Goal: Leave review/rating: Leave review/rating

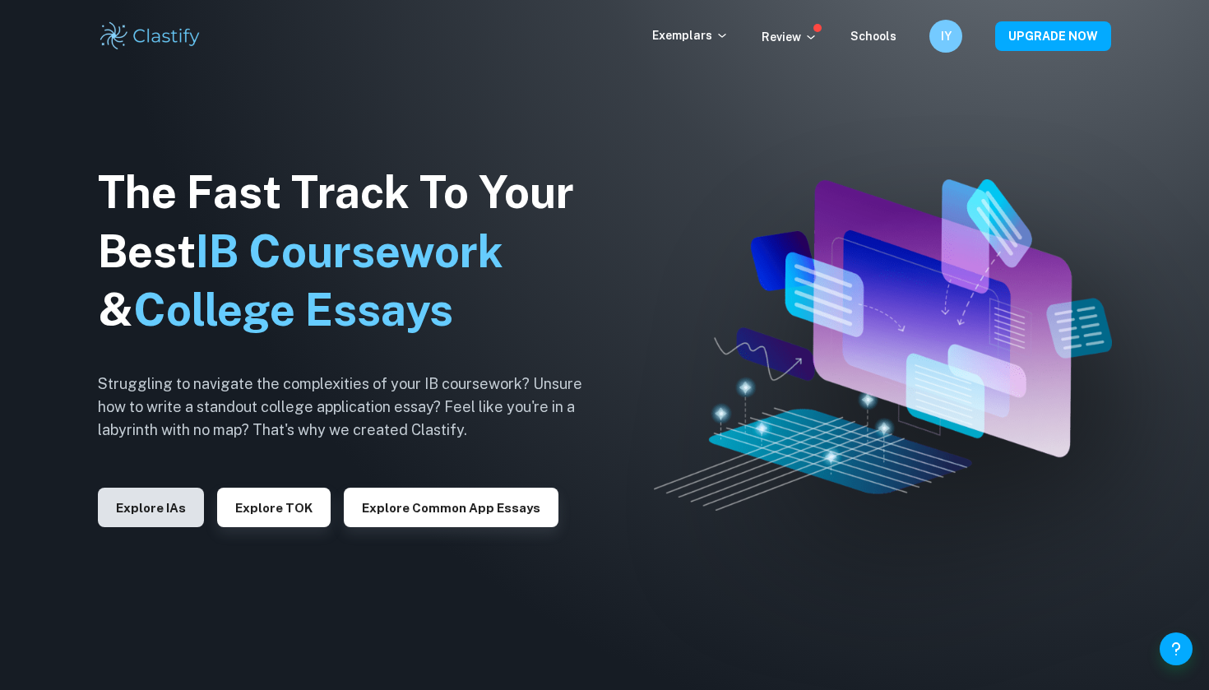
click at [172, 512] on button "Explore IAs" at bounding box center [151, 507] width 106 height 39
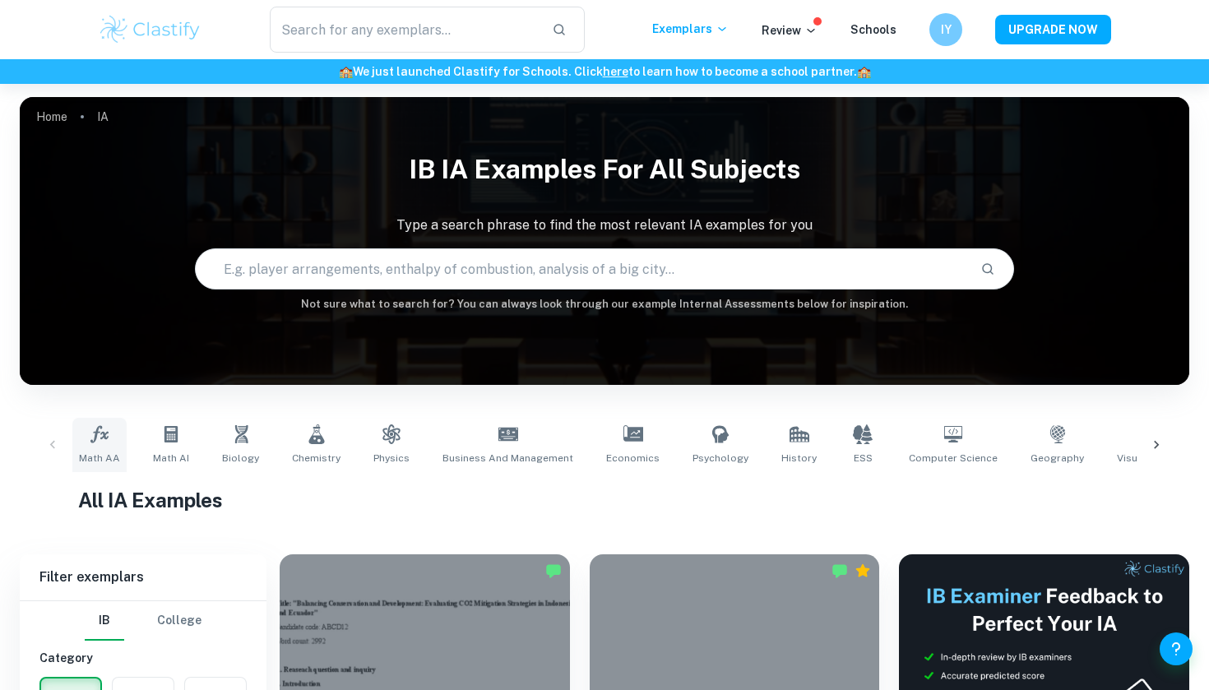
click at [99, 455] on span "Math AA" at bounding box center [99, 458] width 41 height 15
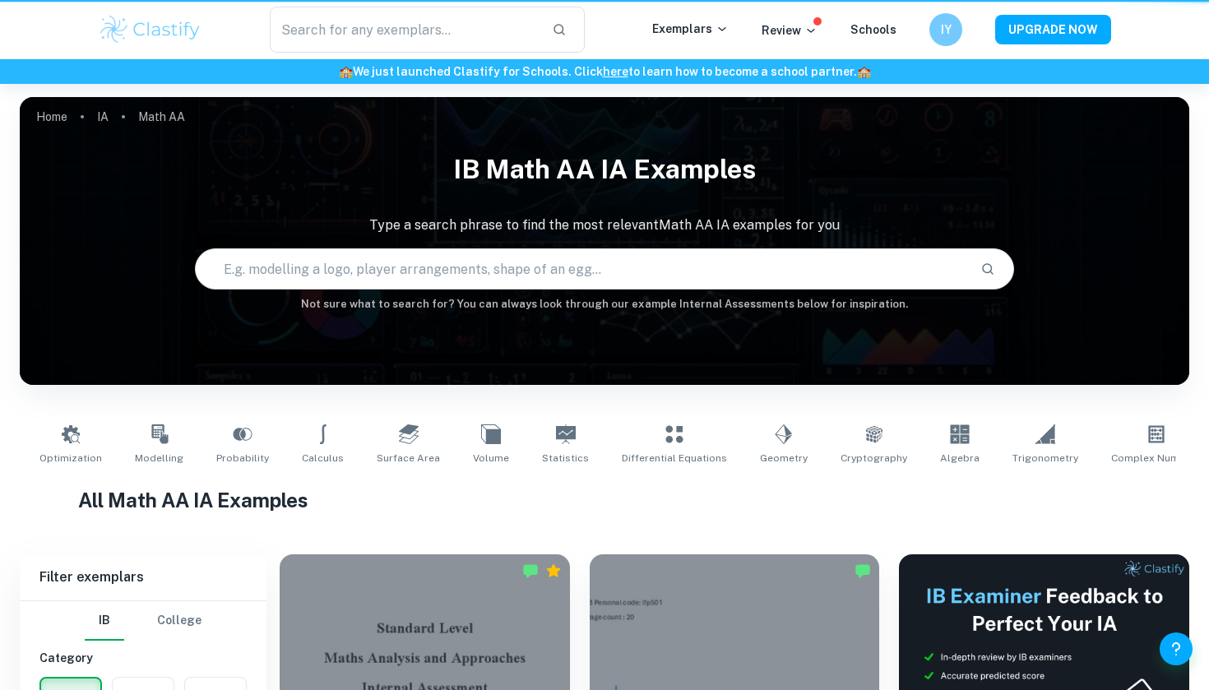
type input "Math AA"
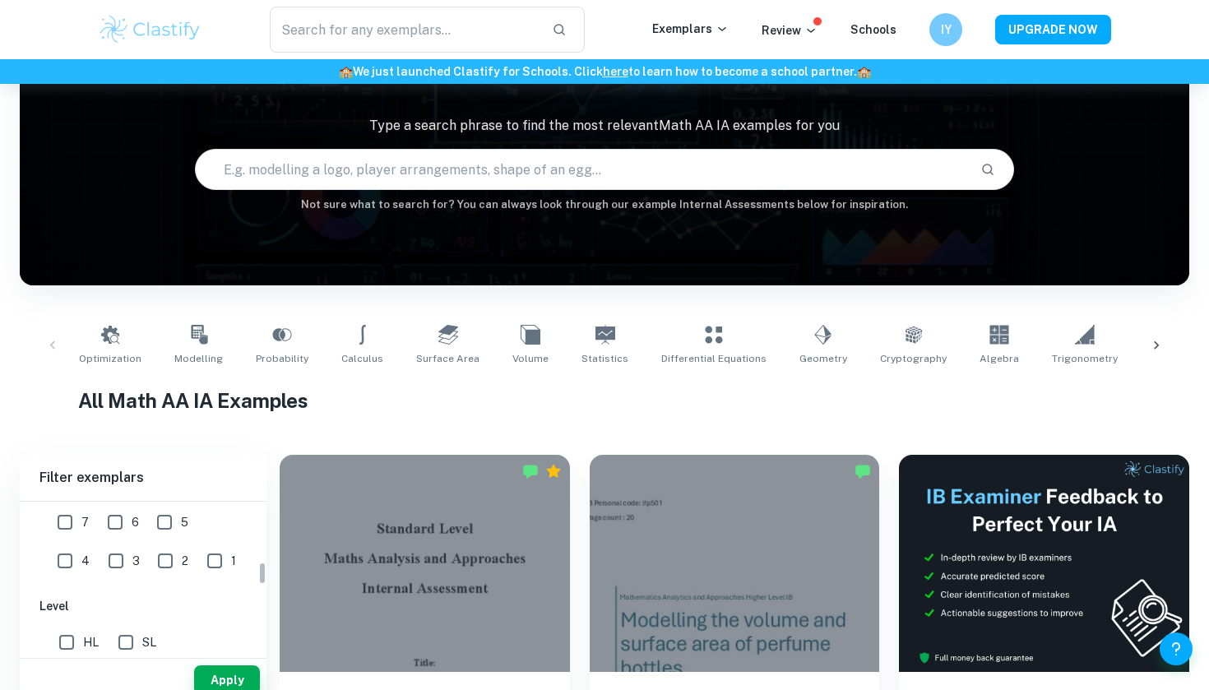
scroll to position [378, 0]
click at [61, 531] on input "7" at bounding box center [65, 533] width 33 height 33
checkbox input "true"
click at [67, 645] on input "HL" at bounding box center [66, 653] width 33 height 33
checkbox input "true"
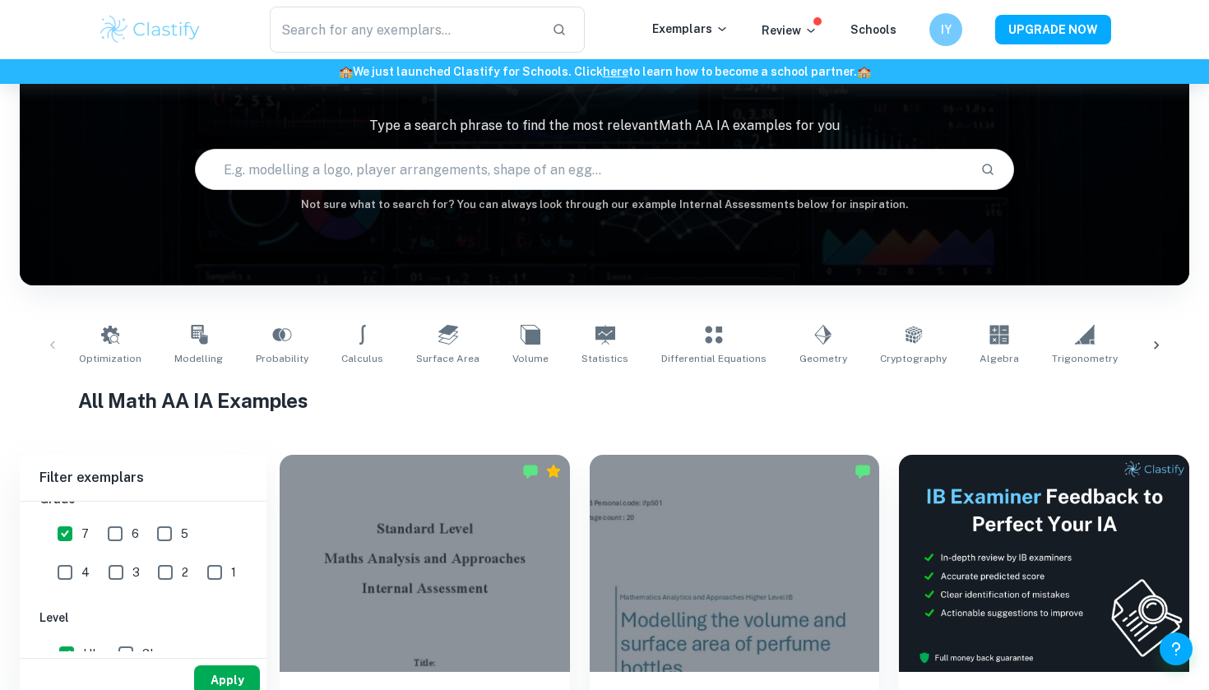
click at [235, 673] on button "Apply" at bounding box center [227, 680] width 66 height 30
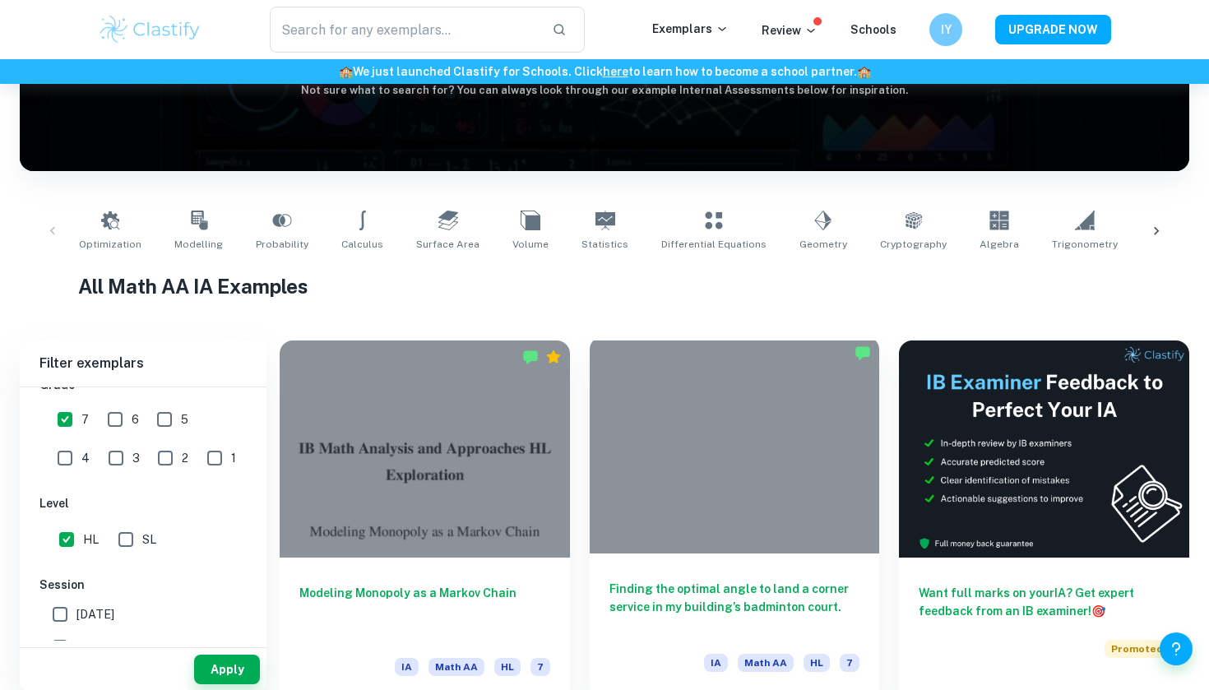
scroll to position [224, 0]
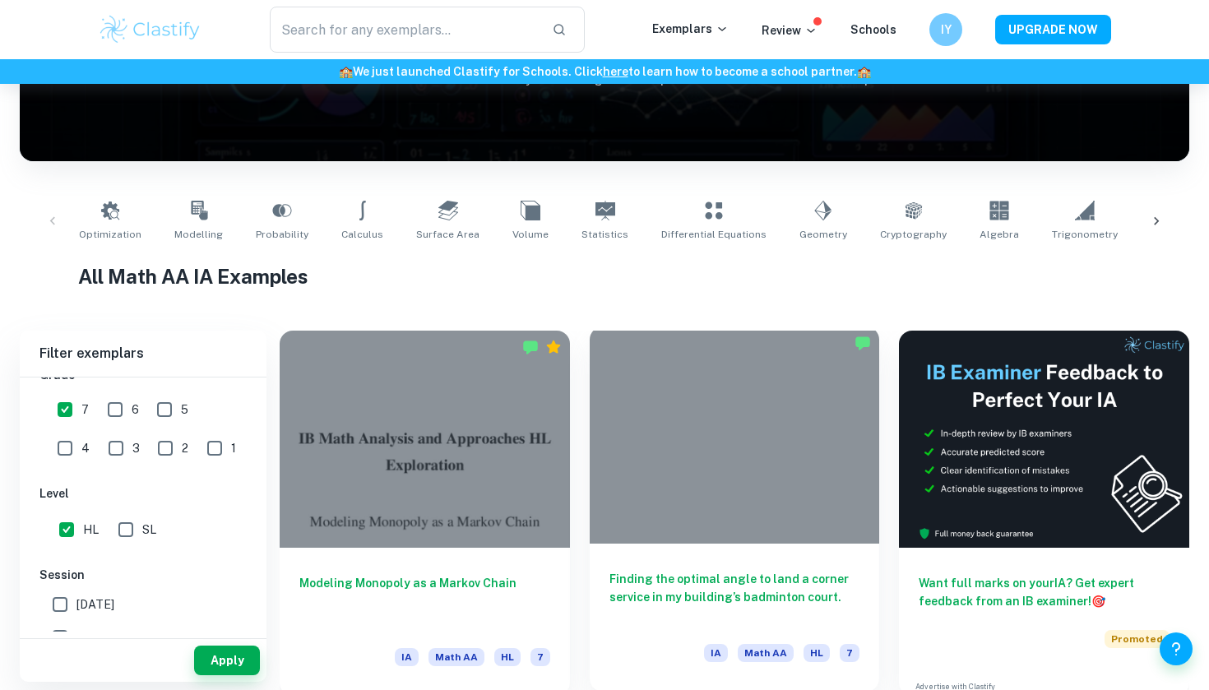
click at [668, 541] on div at bounding box center [735, 434] width 290 height 217
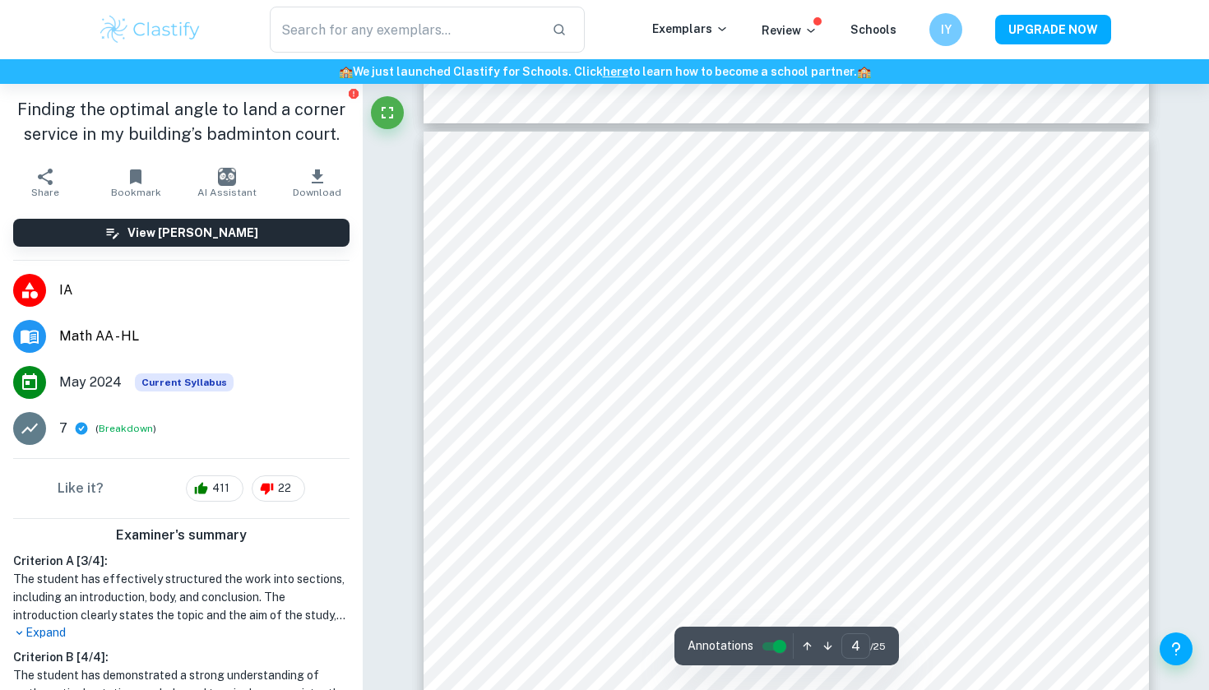
scroll to position [3101, 0]
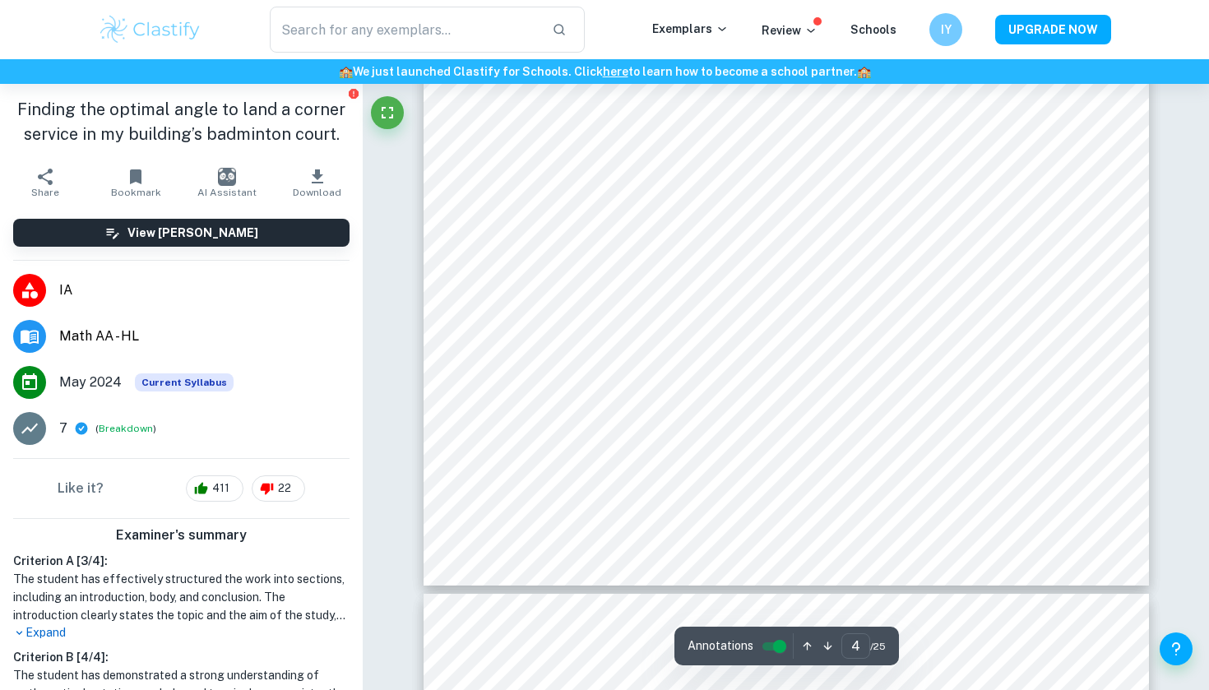
type input "5"
